Goal: Check status: Check status

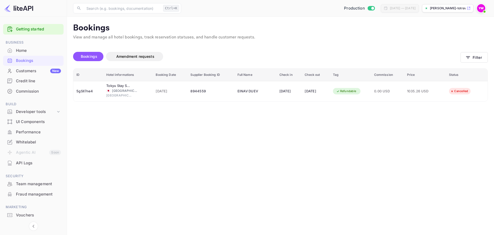
click at [482, 7] on img at bounding box center [481, 8] width 8 height 8
click at [457, 53] on div "Logout" at bounding box center [456, 53] width 59 height 12
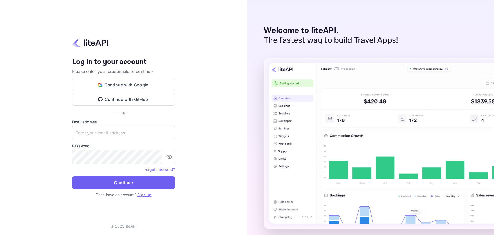
type input "[EMAIL_ADDRESS][DOMAIN_NAME]"
drag, startPoint x: 127, startPoint y: 183, endPoint x: 133, endPoint y: 177, distance: 9.5
click at [127, 183] on button "Continue" at bounding box center [123, 182] width 103 height 12
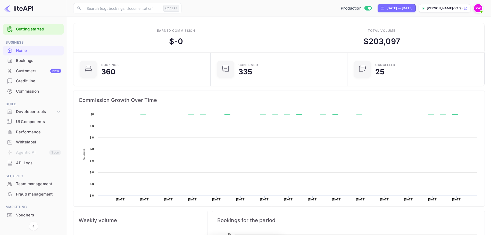
scroll to position [80, 130]
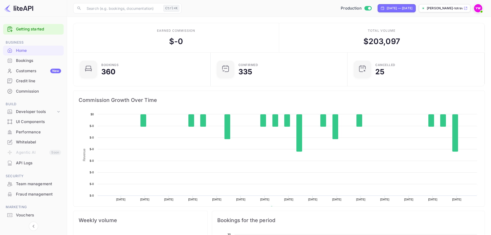
click at [33, 60] on div "Bookings" at bounding box center [38, 61] width 45 height 6
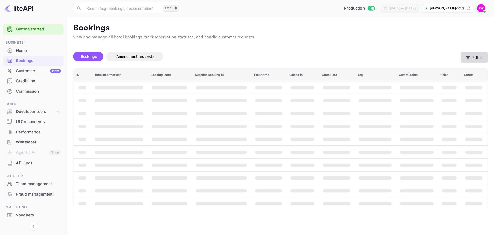
click at [486, 61] on button "Filter" at bounding box center [474, 57] width 27 height 11
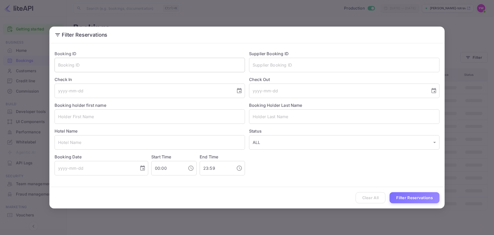
click at [143, 69] on input "text" at bounding box center [150, 65] width 191 height 14
paste input "U_8shyjoj"
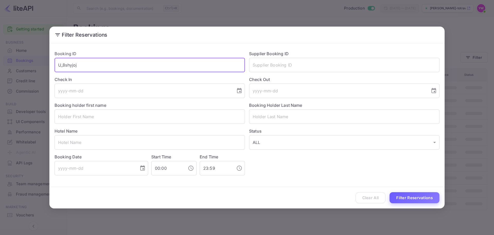
type input "U_8shyjoj"
click at [411, 197] on button "Filter Reservations" at bounding box center [415, 197] width 50 height 11
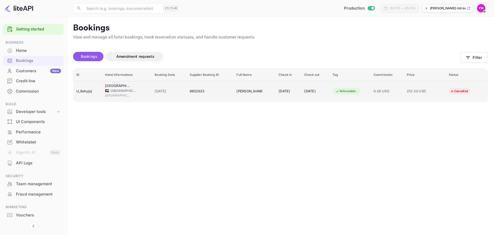
click at [309, 93] on div "[DATE]" at bounding box center [315, 91] width 22 height 8
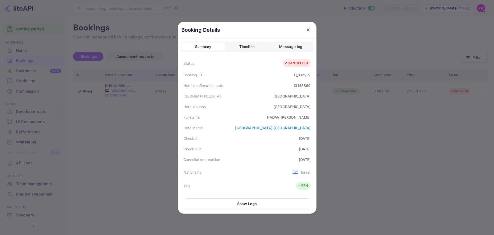
click at [308, 30] on icon "close" at bounding box center [308, 29] width 5 height 5
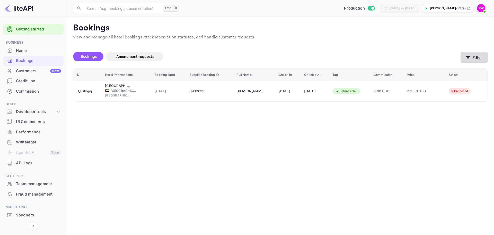
click at [472, 56] on button "Filter" at bounding box center [474, 57] width 27 height 11
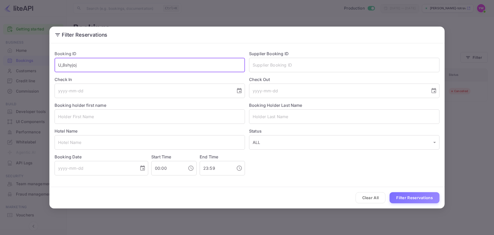
drag, startPoint x: 84, startPoint y: 67, endPoint x: 39, endPoint y: 65, distance: 45.1
click at [39, 65] on div "Filter Reservations Booking ID U_8shyjoj ​ Supplier Booking ID ​ Check In ​ Che…" at bounding box center [247, 117] width 494 height 235
paste input "xMo2UDEbY"
type input "xMo2UDEbY"
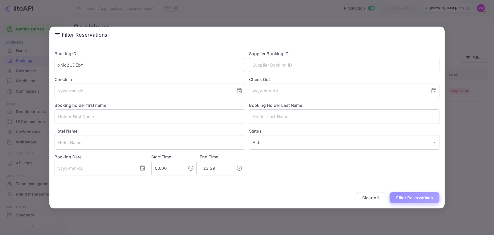
click at [402, 196] on button "Filter Reservations" at bounding box center [415, 197] width 50 height 11
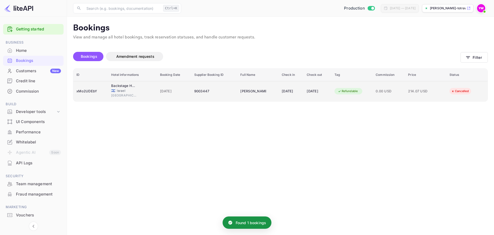
click at [287, 90] on div "[DATE]" at bounding box center [291, 91] width 19 height 8
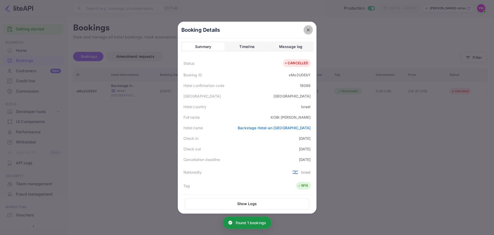
click at [306, 30] on icon "close" at bounding box center [308, 29] width 5 height 5
